Goal: Obtain resource: Obtain resource

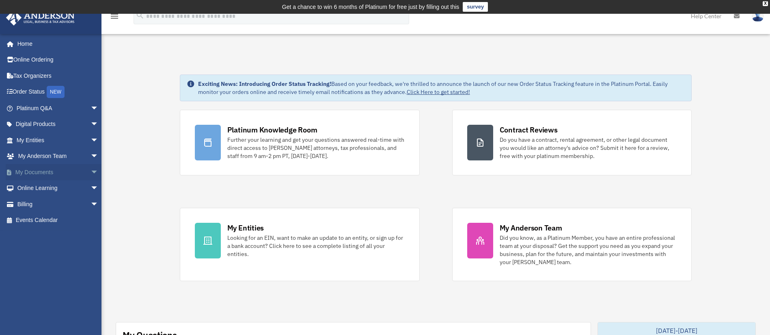
click at [90, 171] on span "arrow_drop_down" at bounding box center [98, 172] width 16 height 17
click at [62, 188] on link "Box" at bounding box center [60, 189] width 99 height 16
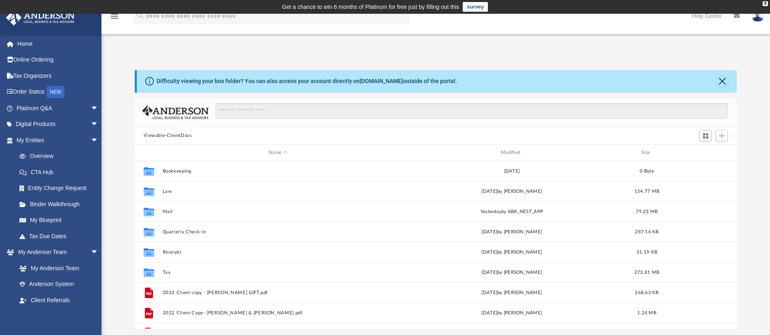
scroll to position [175, 592]
click at [764, 1] on div "X" at bounding box center [764, 3] width 5 height 5
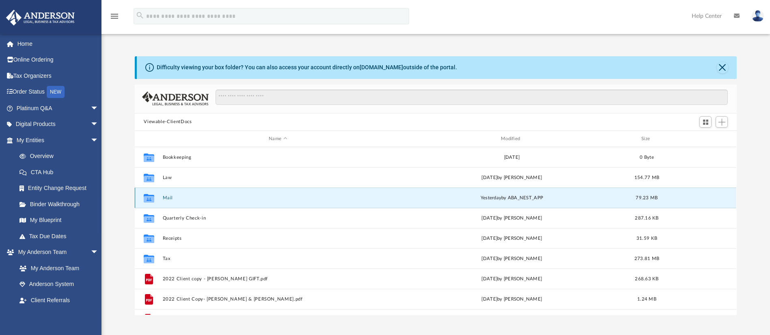
click at [166, 200] on button "Mail" at bounding box center [278, 198] width 230 height 5
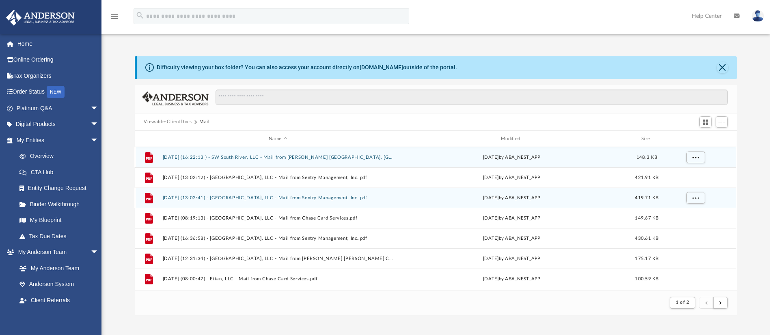
scroll to position [150, 592]
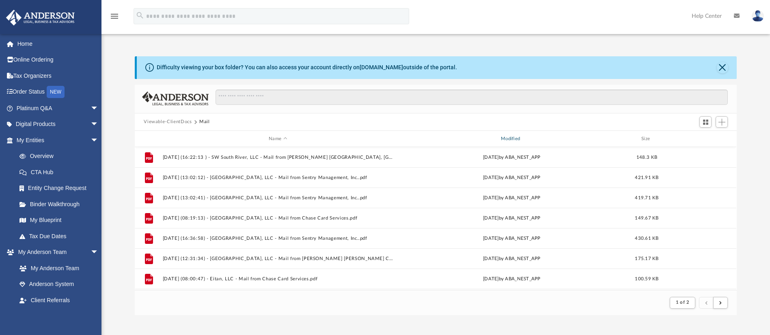
click at [515, 137] on div "Modified" at bounding box center [511, 138] width 230 height 7
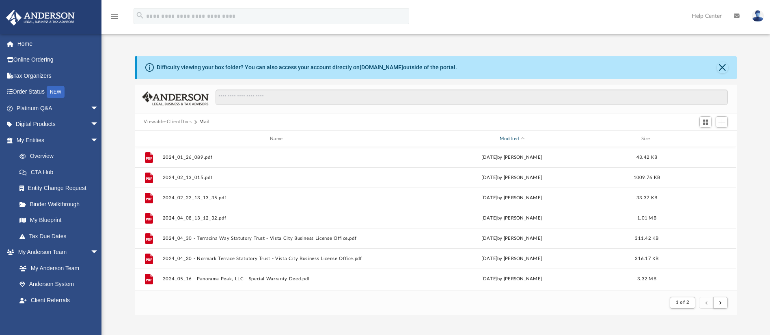
click at [515, 137] on div "Modified" at bounding box center [511, 138] width 230 height 7
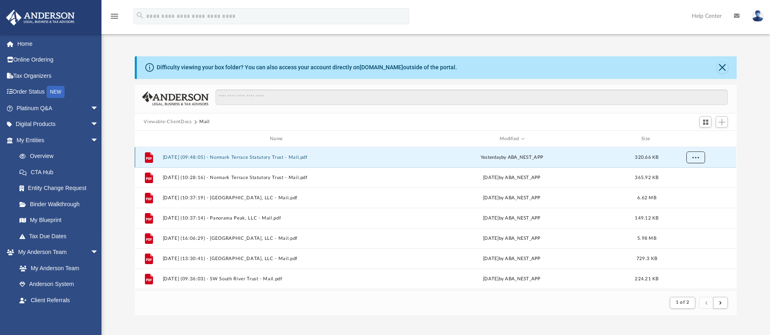
click at [694, 157] on span "More options" at bounding box center [695, 157] width 6 height 4
click at [680, 175] on li "Preview" at bounding box center [688, 174] width 24 height 9
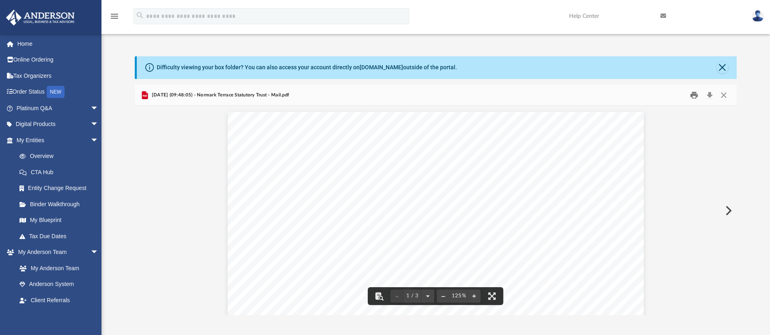
click at [693, 96] on button "Print" at bounding box center [694, 95] width 16 height 13
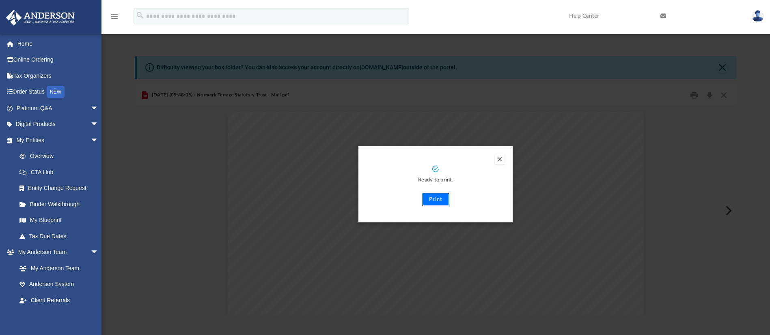
click at [440, 198] on button "Print" at bounding box center [435, 199] width 27 height 13
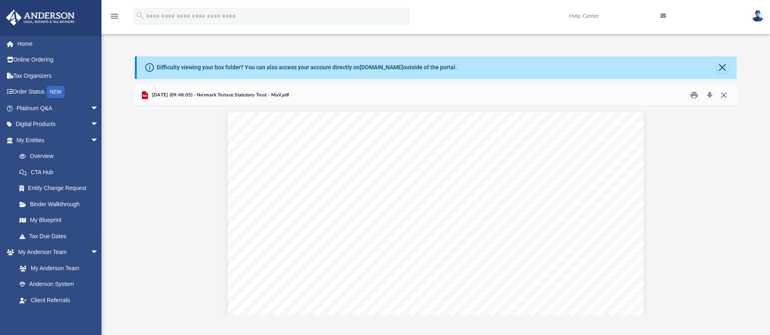
click at [723, 94] on button "Close" at bounding box center [723, 95] width 15 height 13
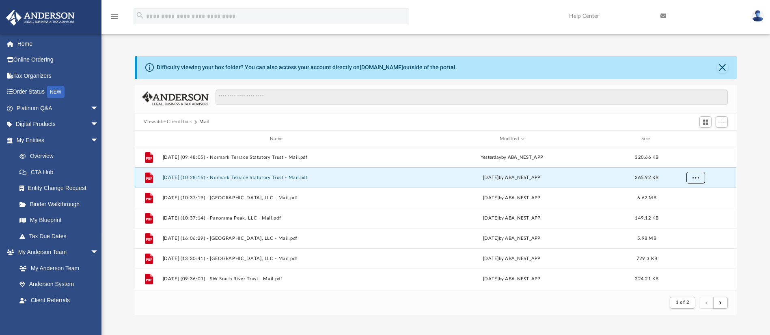
click at [697, 176] on span "More options" at bounding box center [695, 178] width 6 height 4
click at [684, 194] on li "Preview" at bounding box center [688, 195] width 24 height 9
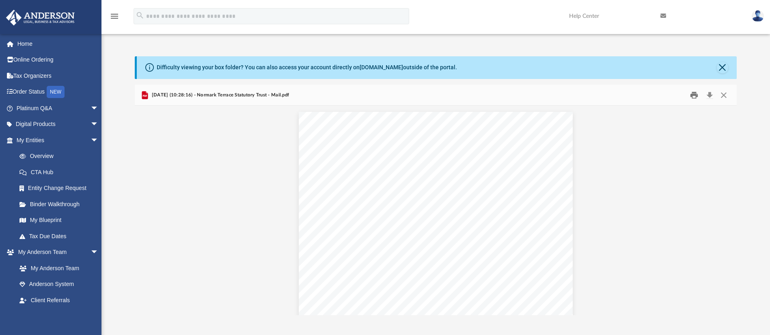
click at [693, 96] on button "Print" at bounding box center [694, 95] width 16 height 13
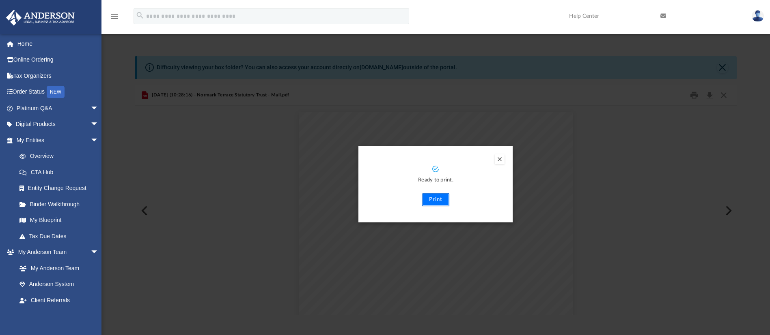
click at [439, 198] on button "Print" at bounding box center [435, 199] width 27 height 13
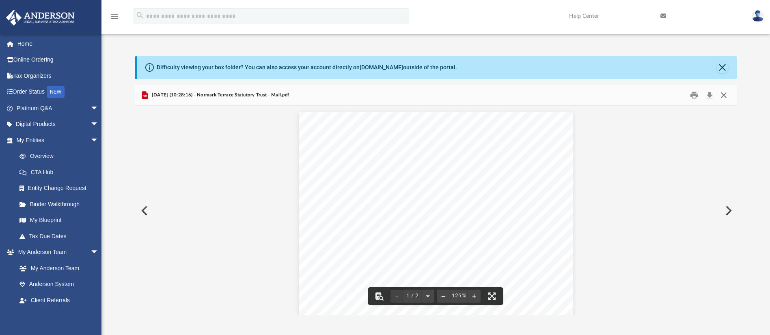
click at [721, 94] on button "Close" at bounding box center [723, 95] width 15 height 13
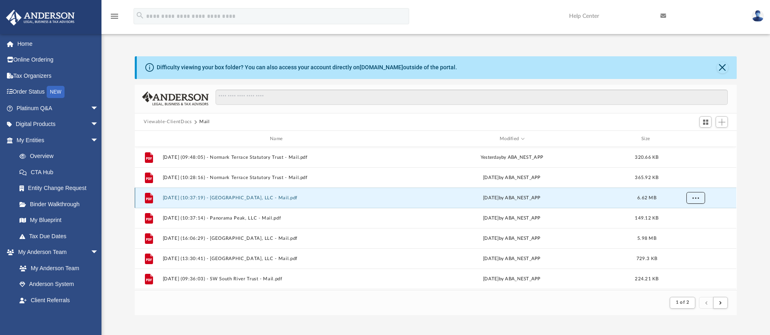
click at [695, 196] on span "More options" at bounding box center [695, 198] width 6 height 4
click at [689, 212] on li "Preview" at bounding box center [688, 215] width 24 height 9
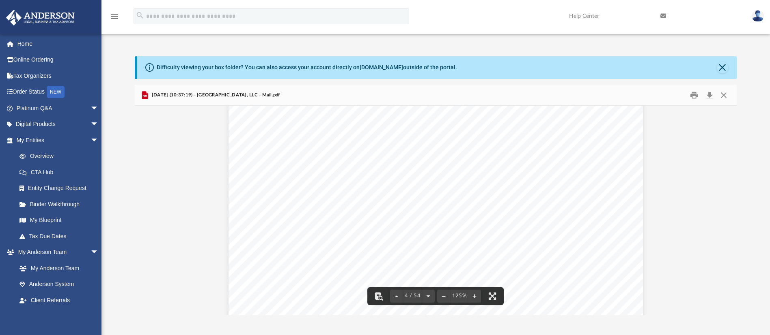
scroll to position [1619, 0]
drag, startPoint x: 341, startPoint y: 187, endPoint x: 365, endPoint y: 187, distance: 23.9
click at [365, 187] on div "Page 4" at bounding box center [435, 278] width 414 height 534
drag, startPoint x: 342, startPoint y: 185, endPoint x: 412, endPoint y: 183, distance: 70.2
click at [412, 183] on div "Page 4" at bounding box center [435, 278] width 414 height 534
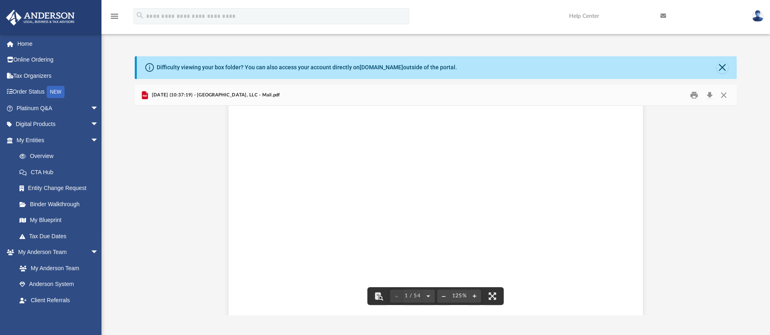
scroll to position [0, 0]
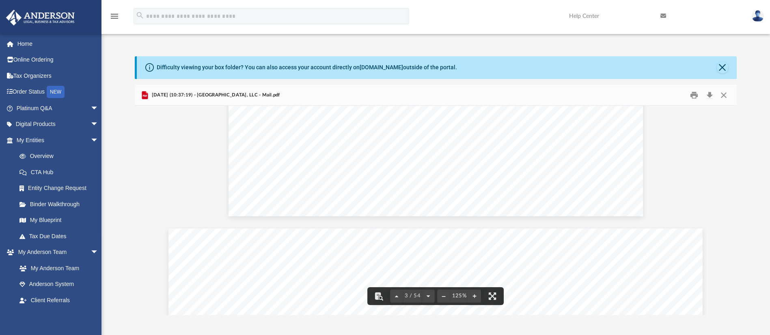
scroll to position [986, 0]
